Goal: Transaction & Acquisition: Purchase product/service

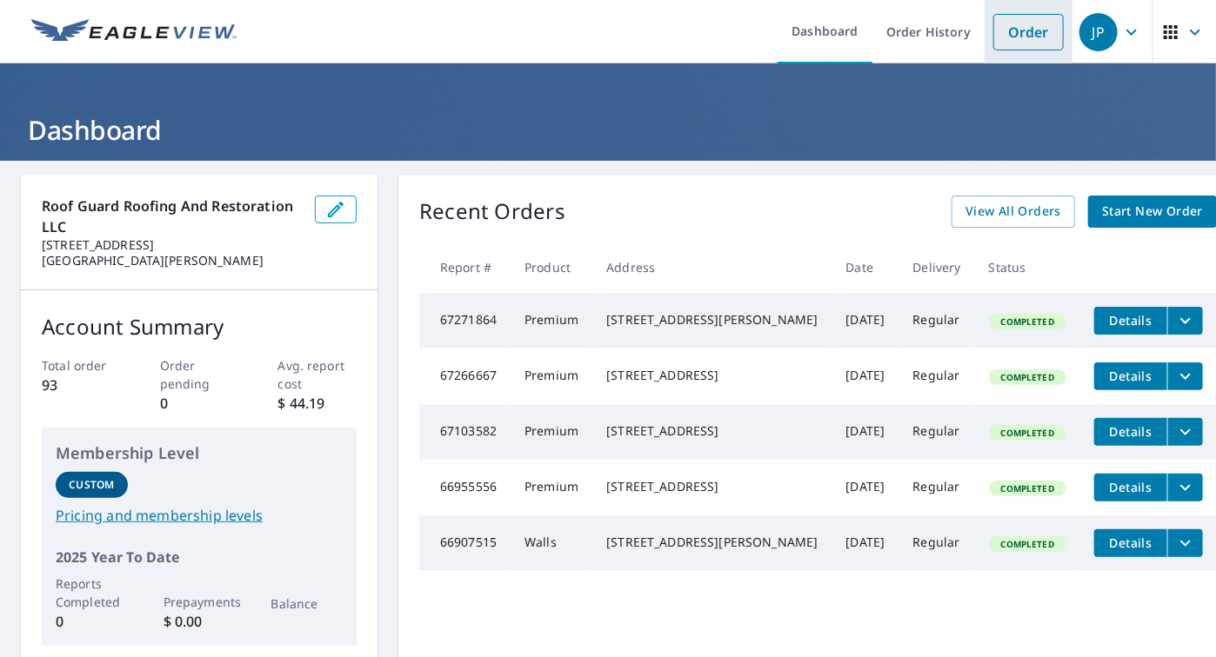
click at [993, 41] on link "Order" at bounding box center [1028, 32] width 70 height 37
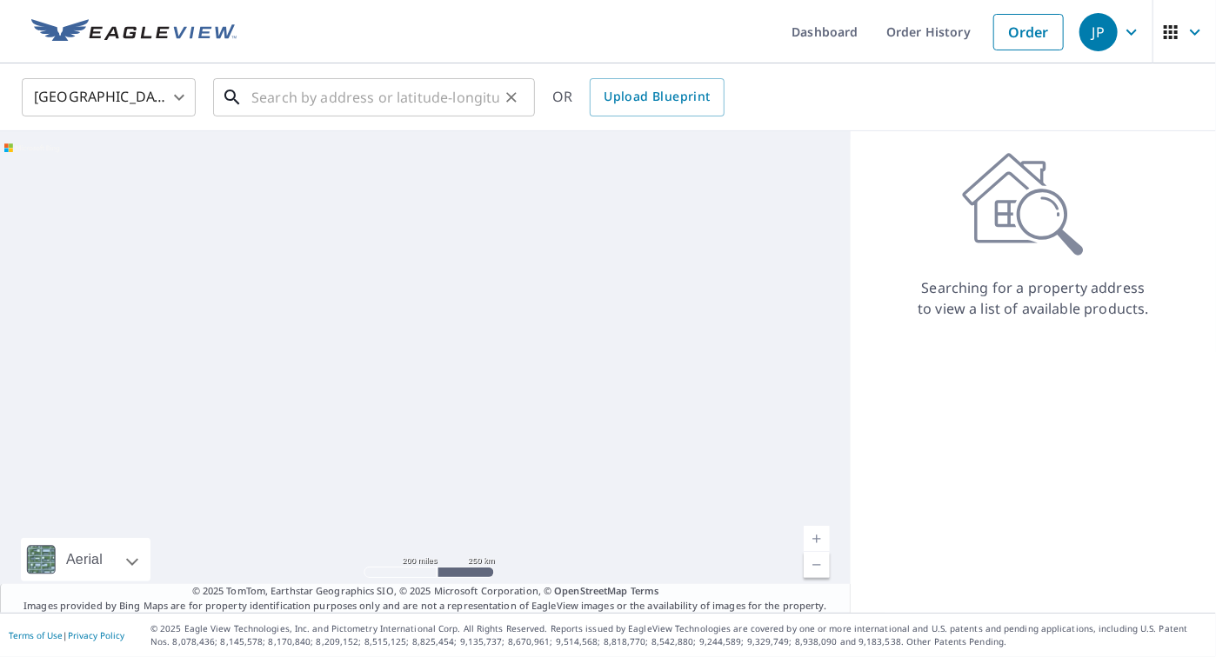
click at [312, 98] on input "text" at bounding box center [375, 97] width 248 height 49
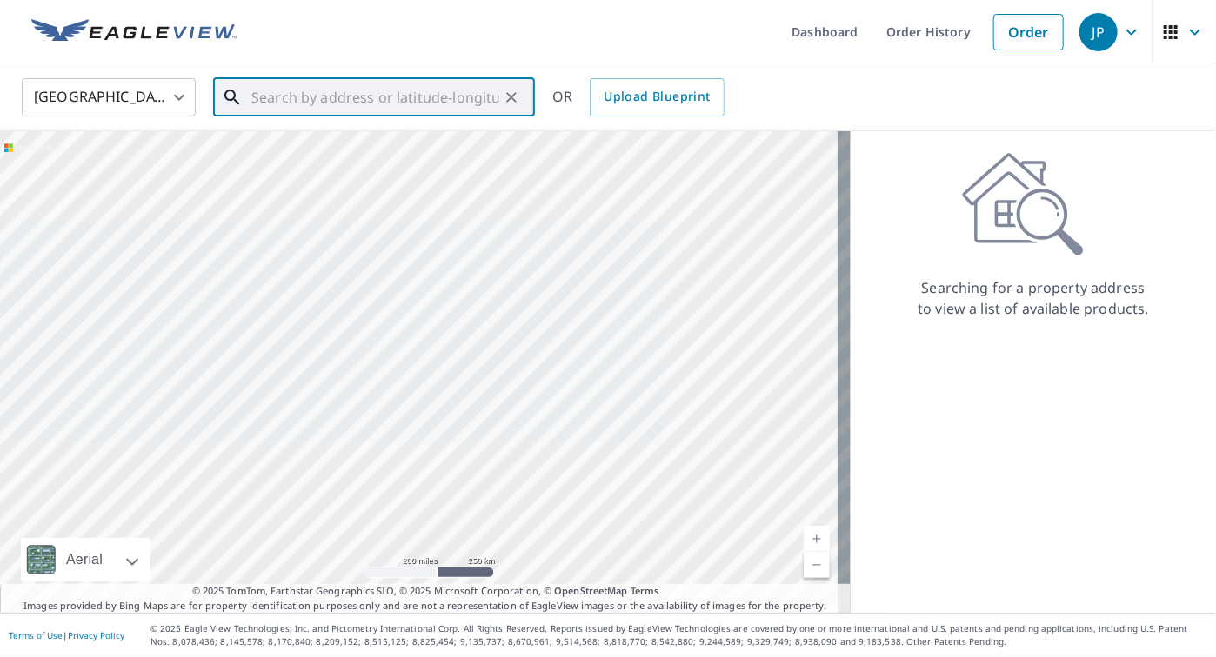
paste input "[STREET_ADDRESS][PERSON_NAME][US_STATE]"
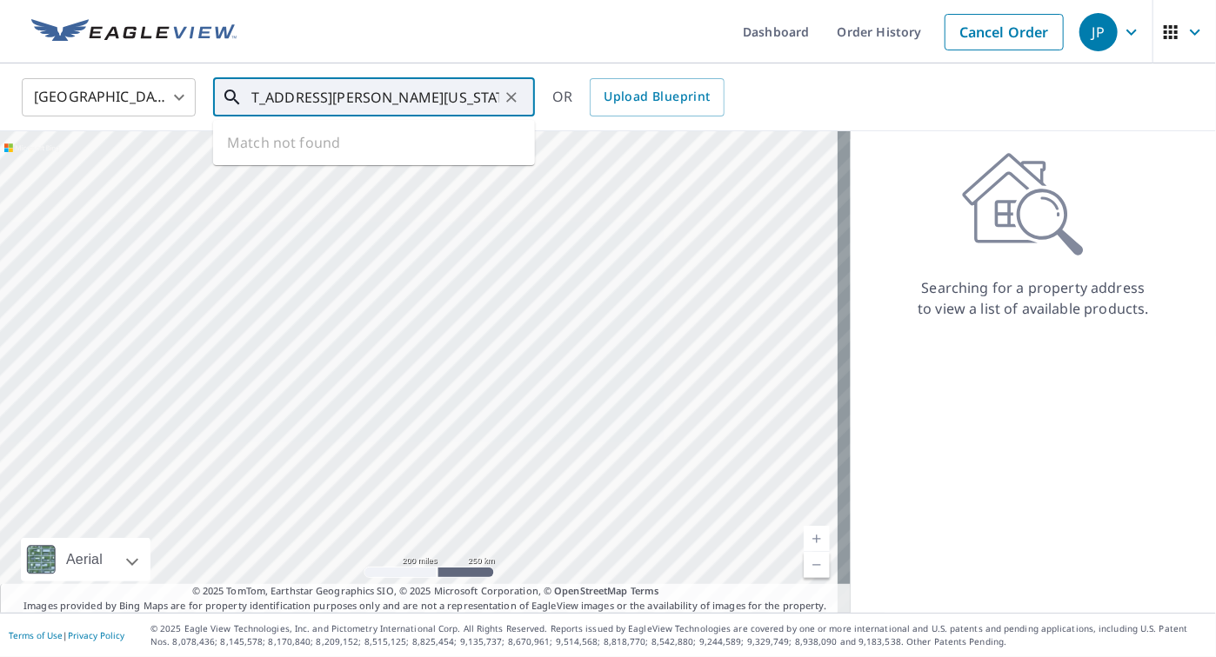
type input "[STREET_ADDRESS][PERSON_NAME][US_STATE]"
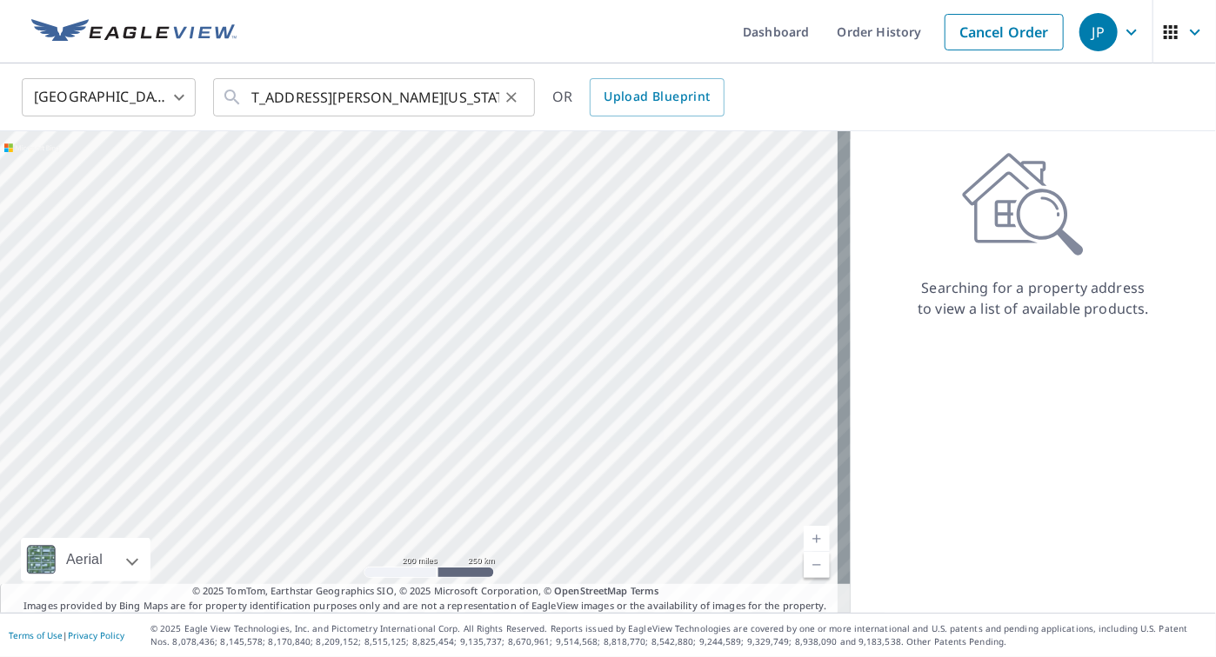
scroll to position [0, 0]
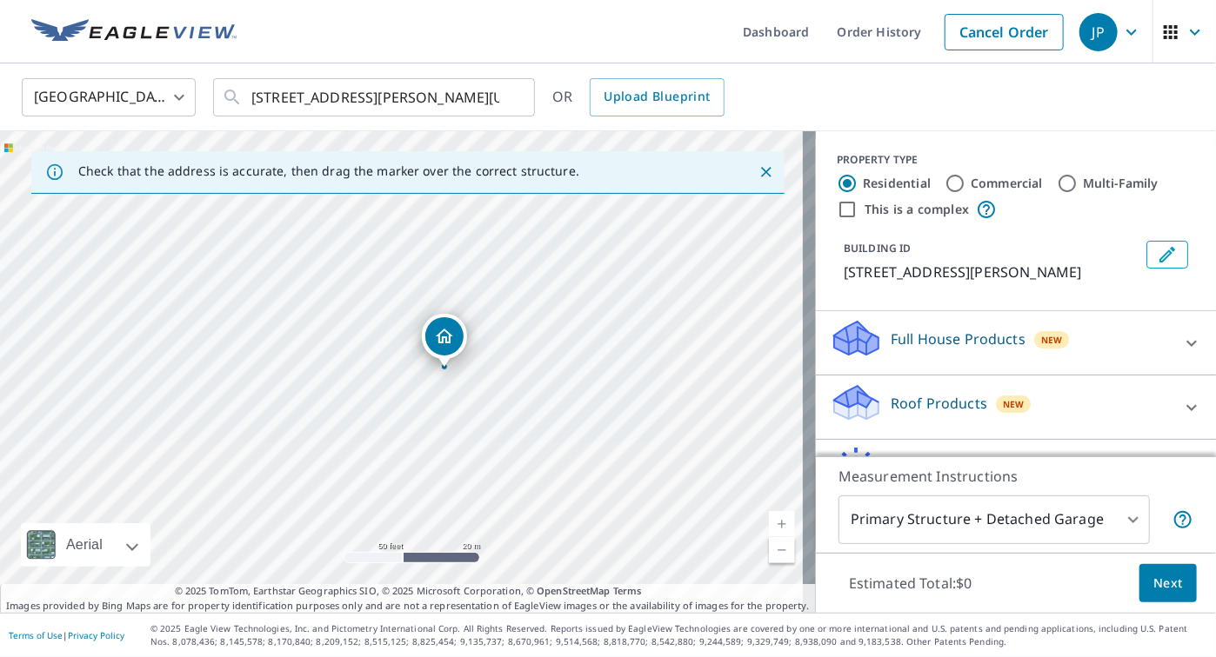
drag, startPoint x: 388, startPoint y: 325, endPoint x: 615, endPoint y: 417, distance: 245.0
click at [615, 417] on div "[STREET_ADDRESS][PERSON_NAME]" at bounding box center [408, 372] width 816 height 482
drag, startPoint x: 338, startPoint y: 281, endPoint x: 353, endPoint y: 270, distance: 18.6
drag, startPoint x: 691, startPoint y: 510, endPoint x: 680, endPoint y: 424, distance: 85.9
click at [680, 424] on div "[STREET_ADDRESS][PERSON_NAME]" at bounding box center [408, 372] width 816 height 482
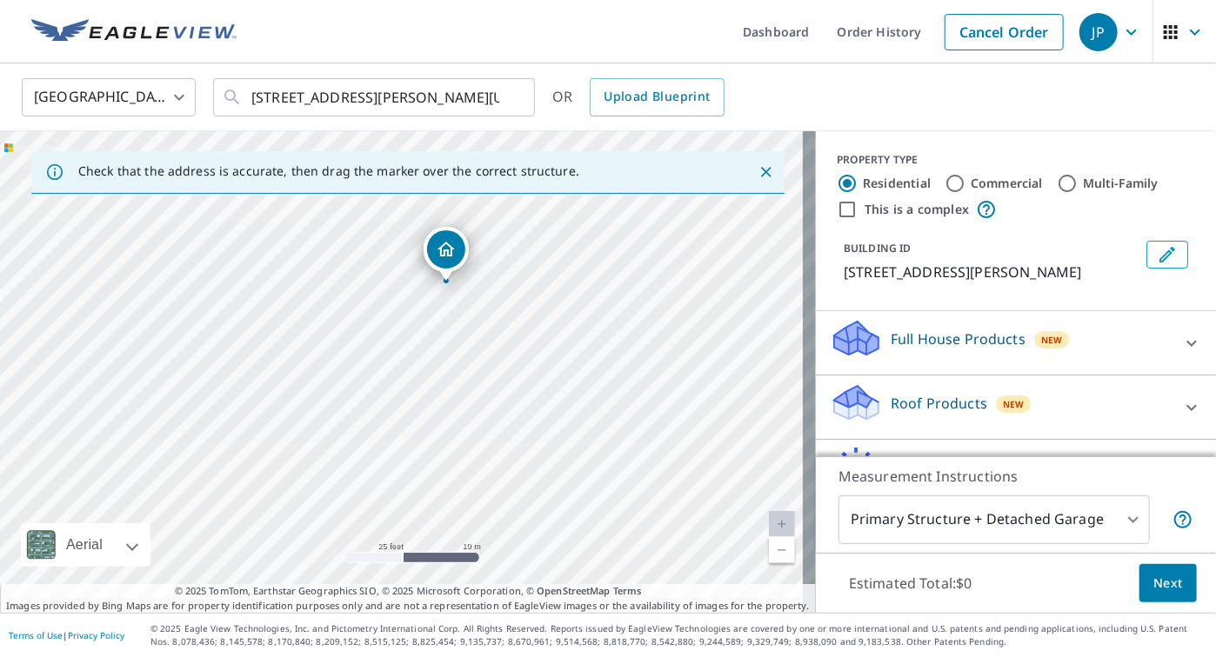
drag, startPoint x: 473, startPoint y: 392, endPoint x: 266, endPoint y: 390, distance: 207.0
click at [266, 390] on div "[STREET_ADDRESS][PERSON_NAME]" at bounding box center [408, 372] width 816 height 482
click at [1153, 584] on span "Next" at bounding box center [1168, 584] width 30 height 22
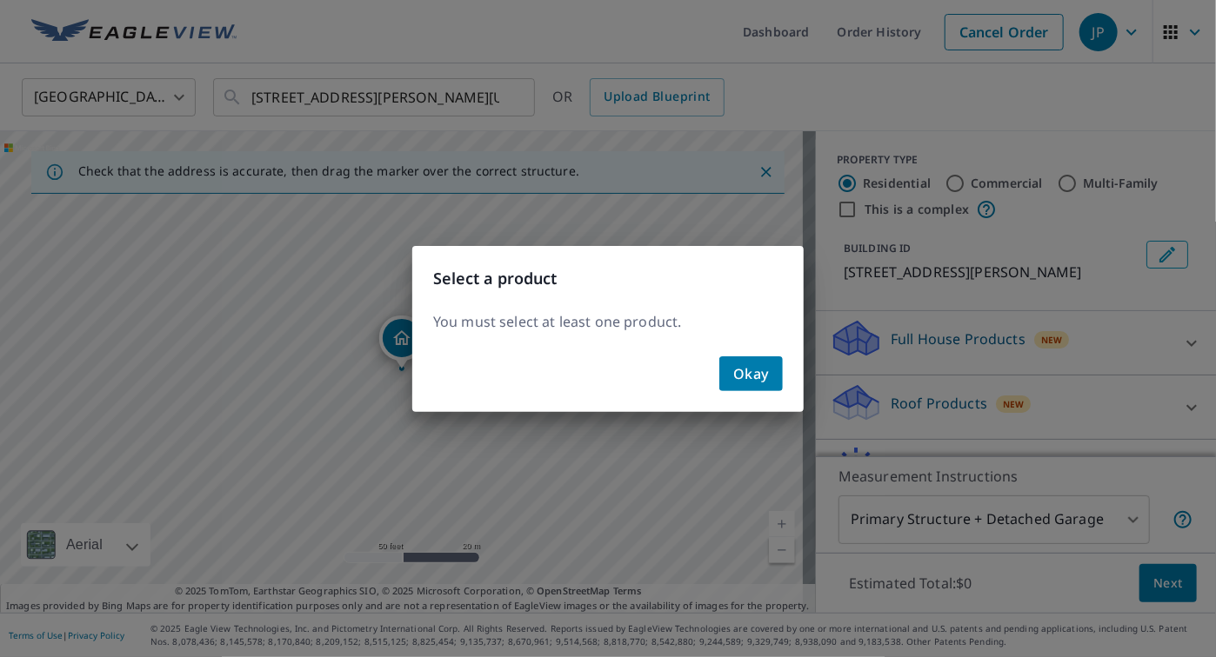
click at [757, 372] on span "Okay" at bounding box center [751, 374] width 36 height 24
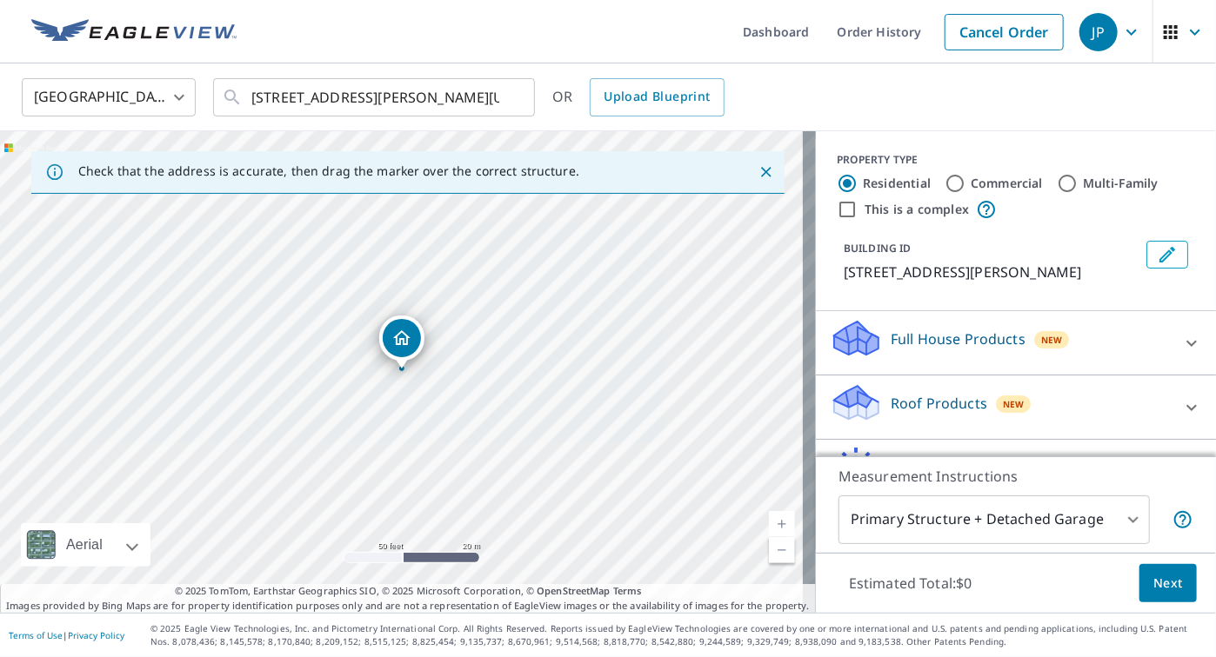
click at [1186, 346] on icon at bounding box center [1191, 343] width 10 height 6
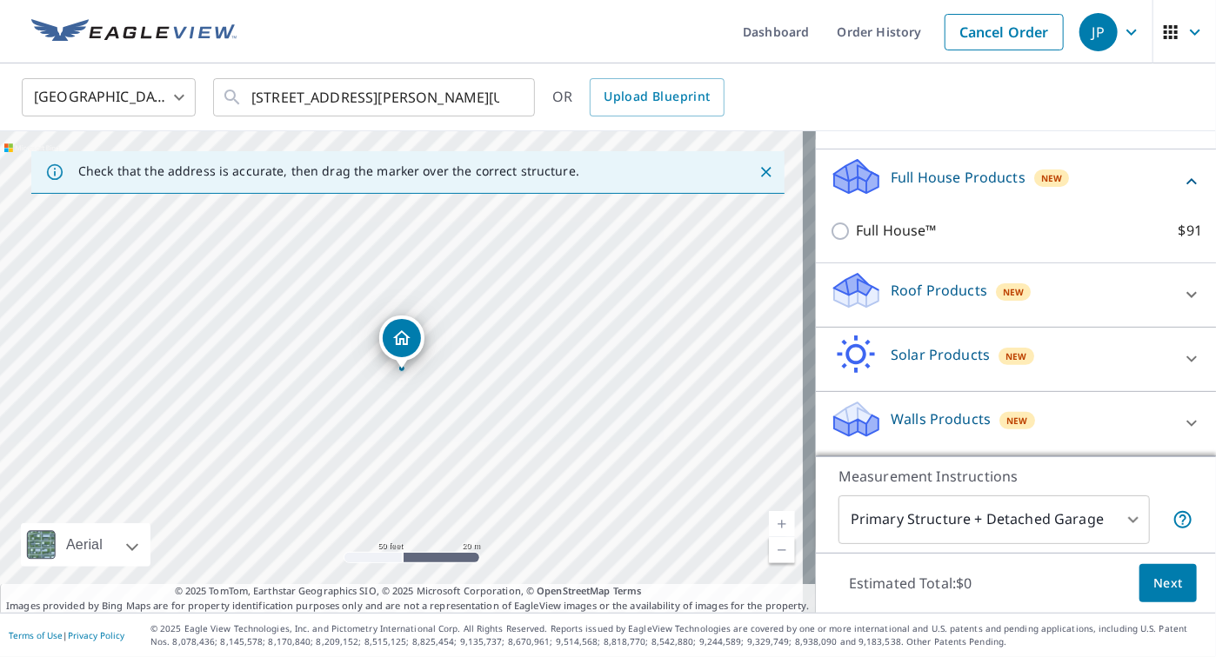
scroll to position [174, 0]
click at [1181, 186] on icon at bounding box center [1191, 181] width 21 height 21
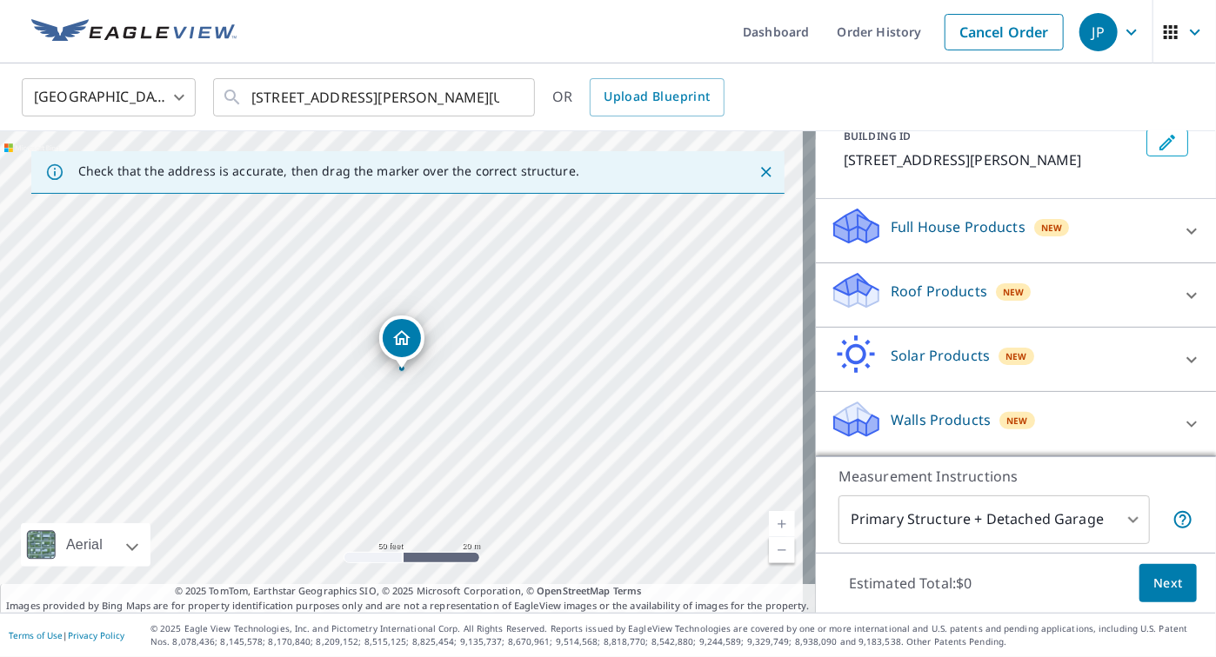
click at [1181, 288] on icon at bounding box center [1191, 295] width 21 height 21
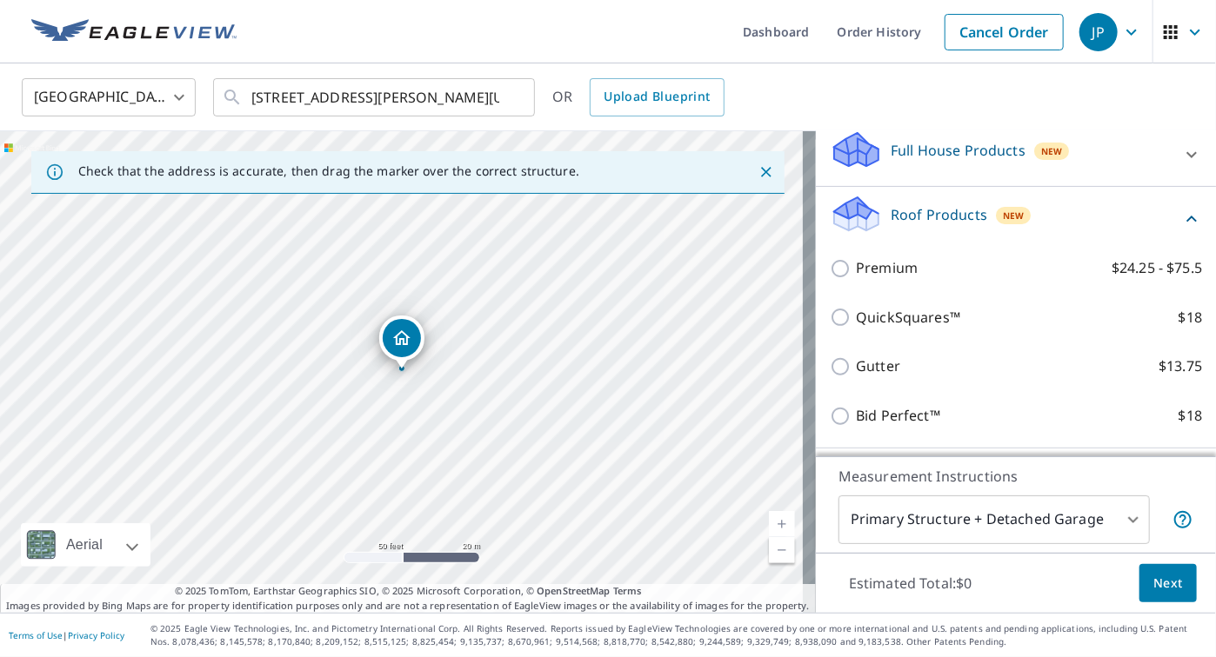
scroll to position [219, 0]
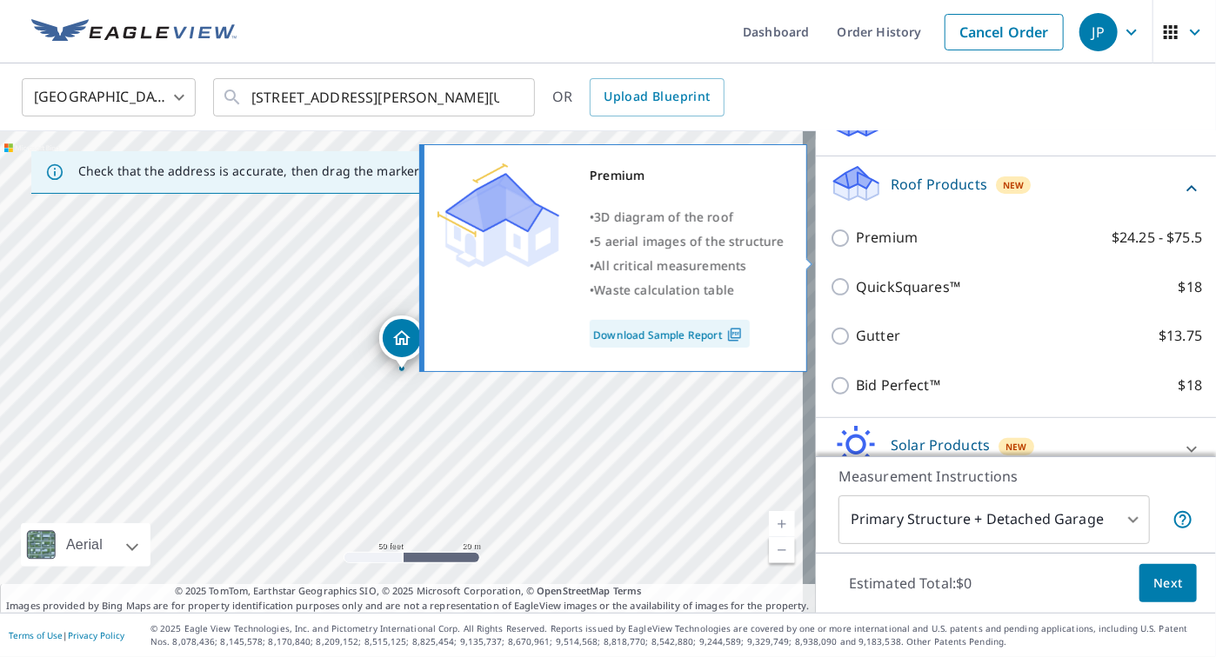
click at [830, 249] on input "Premium $24.25 - $75.5" at bounding box center [843, 238] width 26 height 21
checkbox input "true"
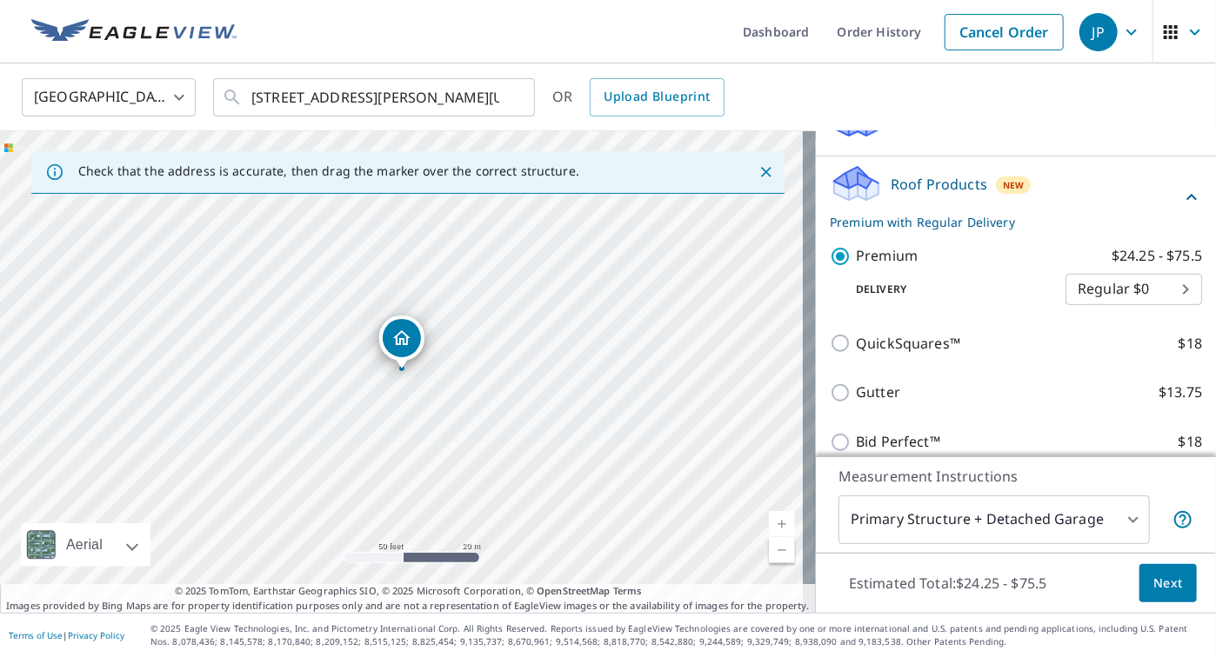
click at [1158, 589] on span "Next" at bounding box center [1168, 584] width 30 height 22
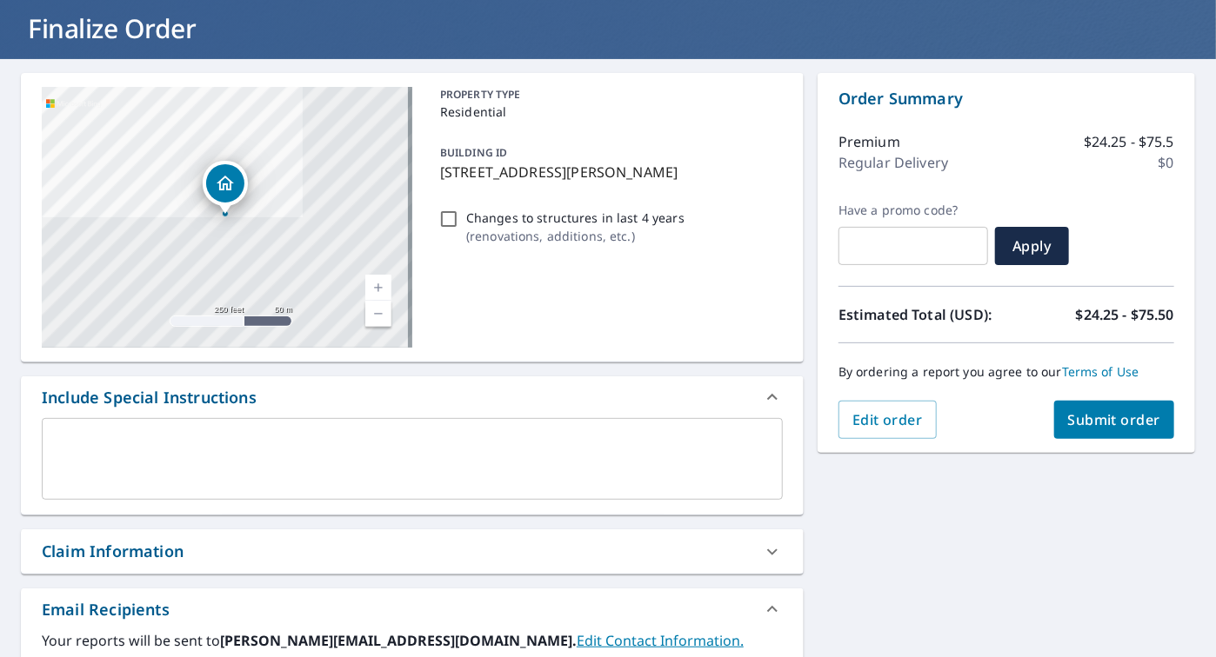
scroll to position [87, 0]
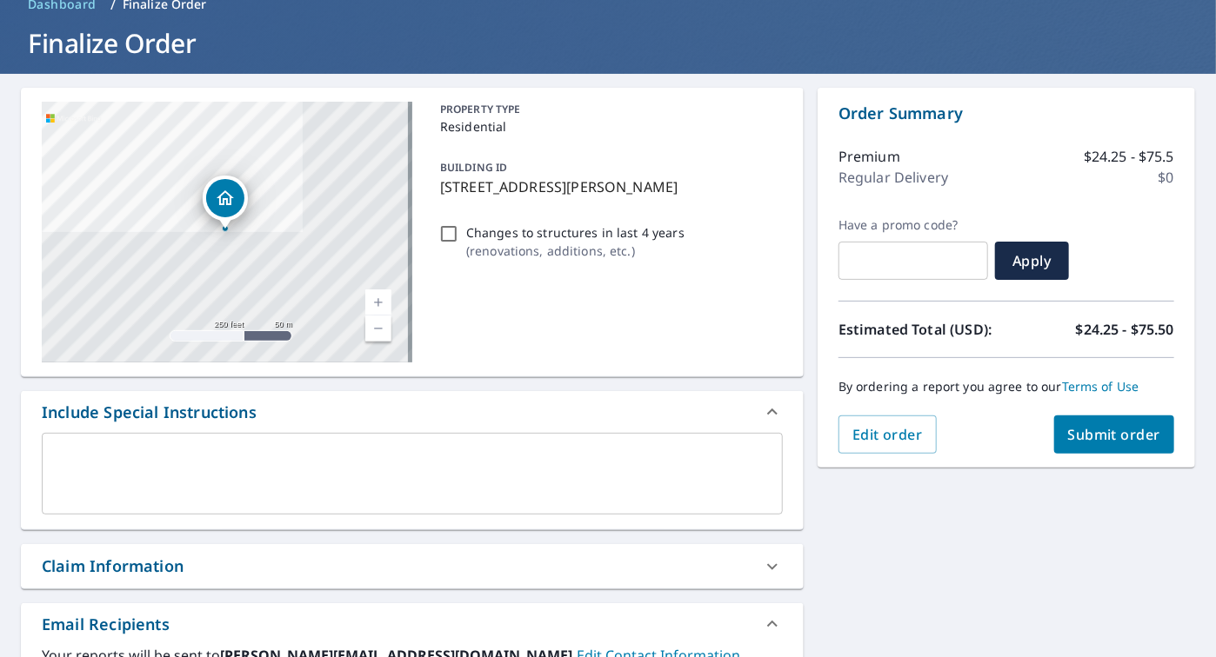
click at [1109, 440] on span "Submit order" at bounding box center [1114, 434] width 93 height 19
checkbox input "true"
